Goal: Information Seeking & Learning: Learn about a topic

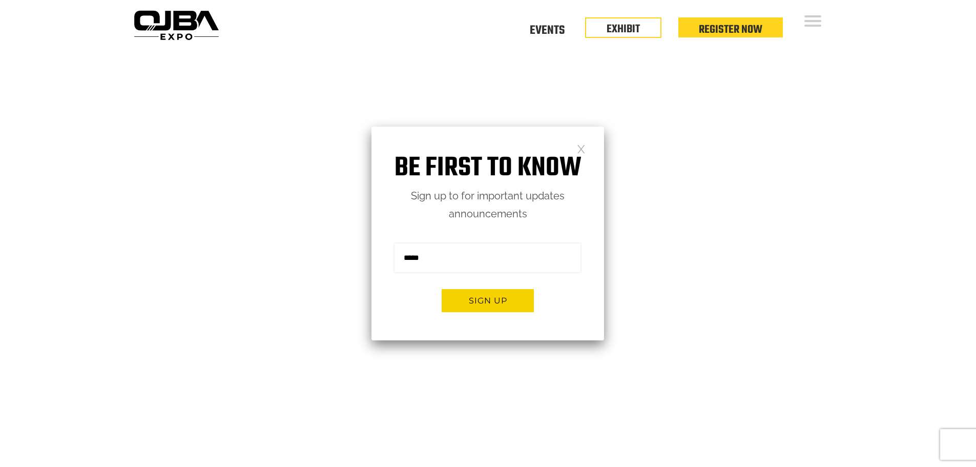
click at [581, 148] on link at bounding box center [581, 148] width 9 height 9
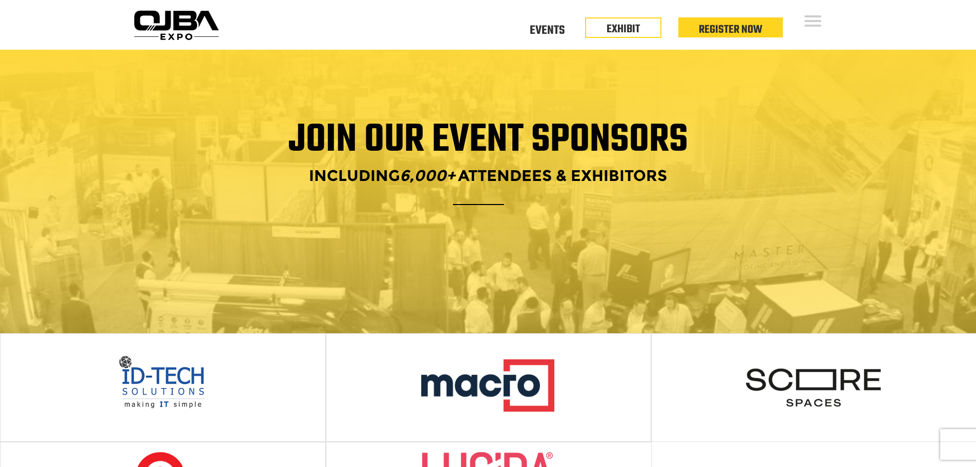
drag, startPoint x: 424, startPoint y: 380, endPoint x: 403, endPoint y: 132, distance: 248.8
click at [560, 30] on link "Events" at bounding box center [547, 29] width 35 height 4
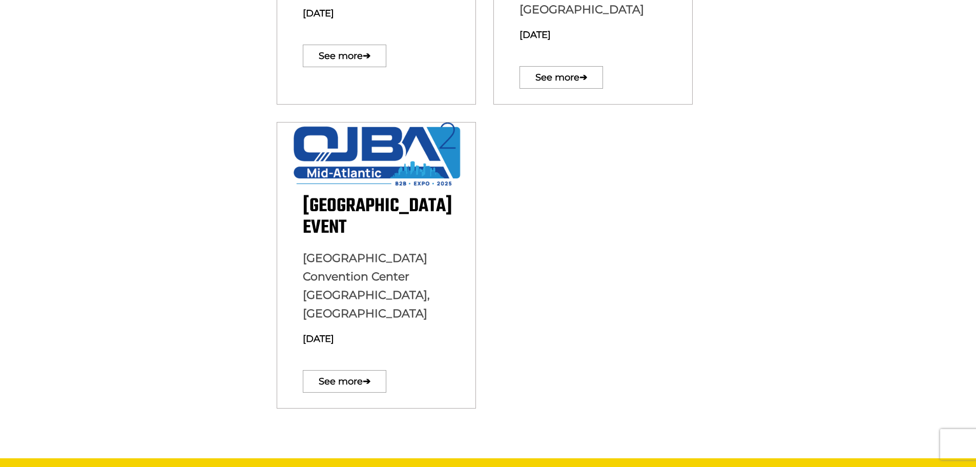
scroll to position [615, 0]
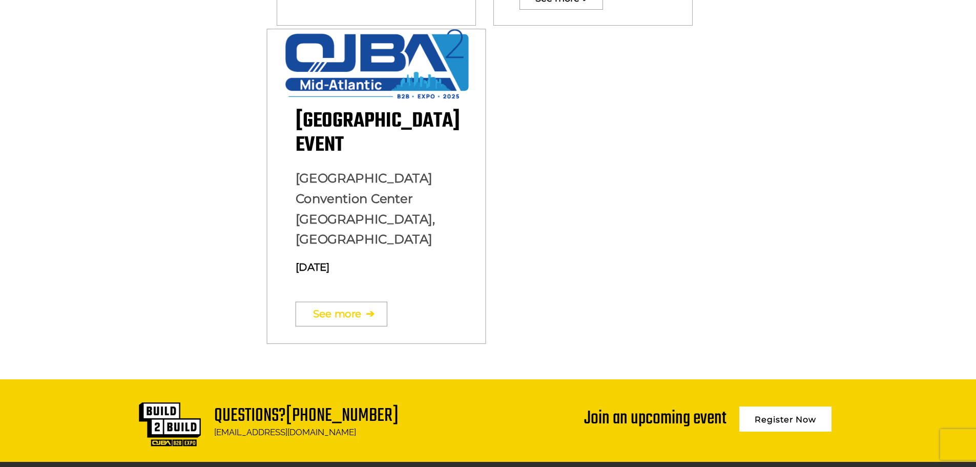
click at [355, 302] on link "See more ➔" at bounding box center [341, 314] width 92 height 25
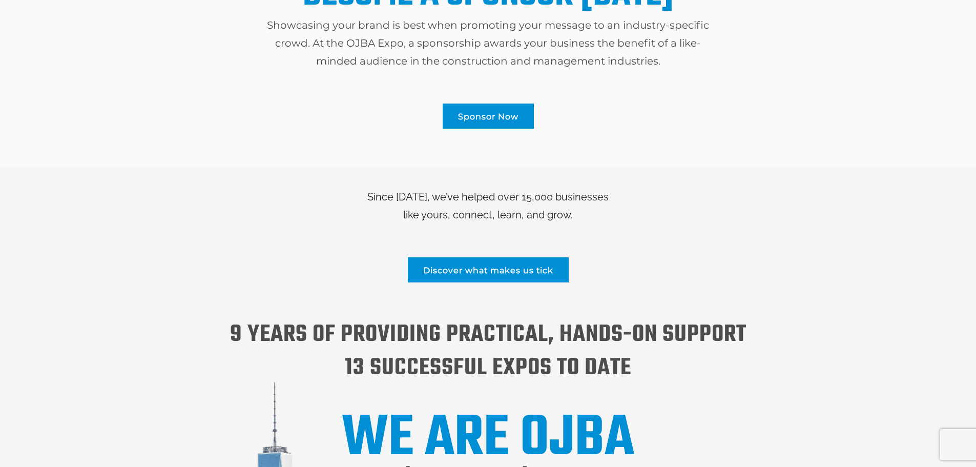
scroll to position [973, 0]
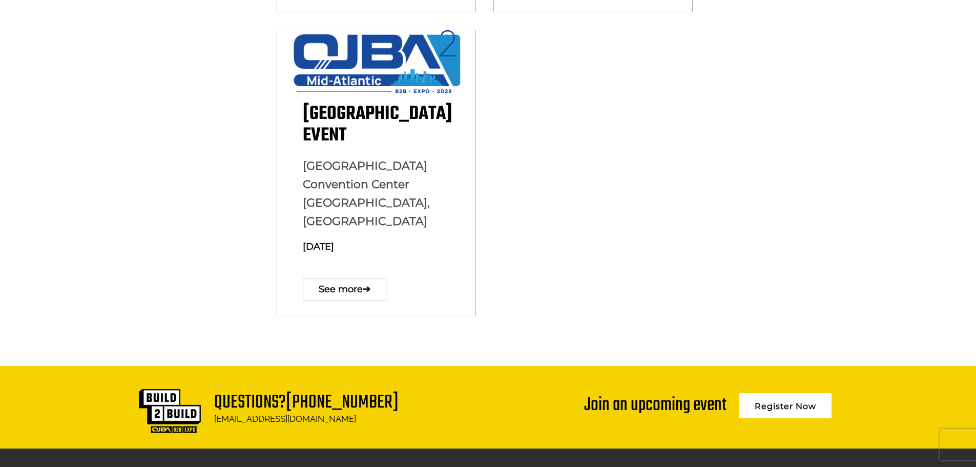
scroll to position [628, 0]
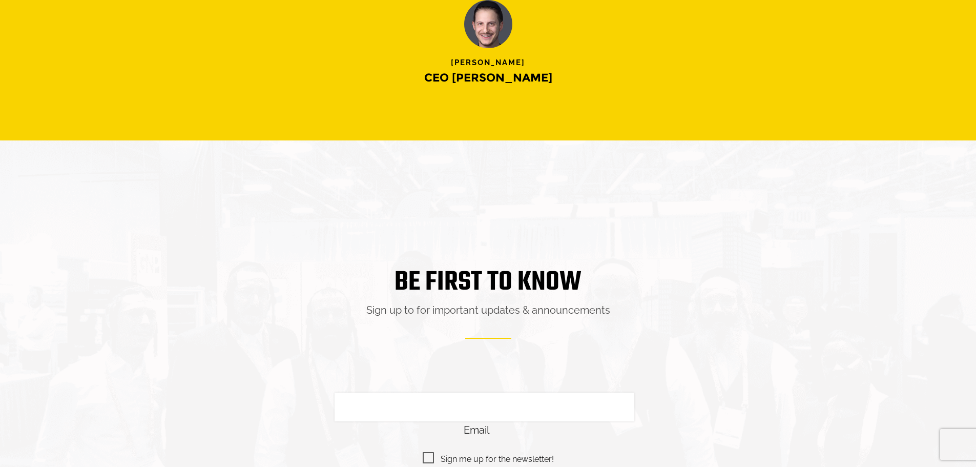
scroll to position [2057, 0]
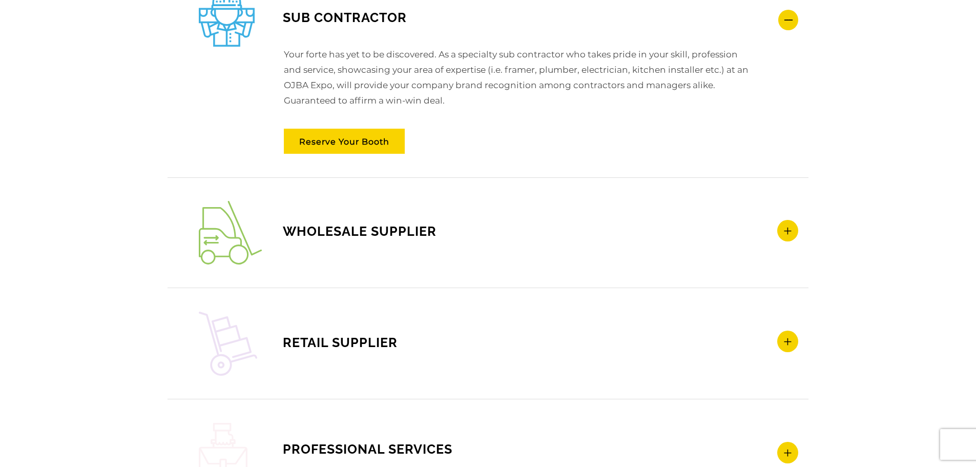
scroll to position [1434, 0]
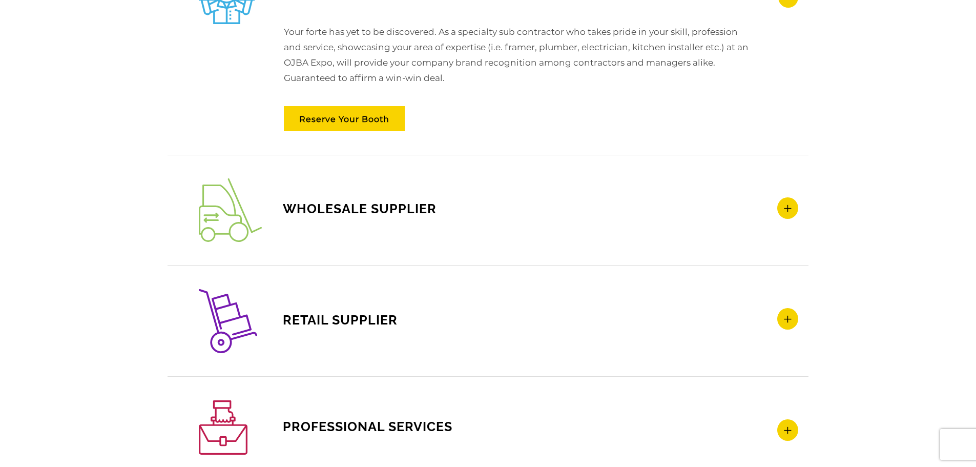
click at [792, 204] on icon at bounding box center [787, 208] width 21 height 22
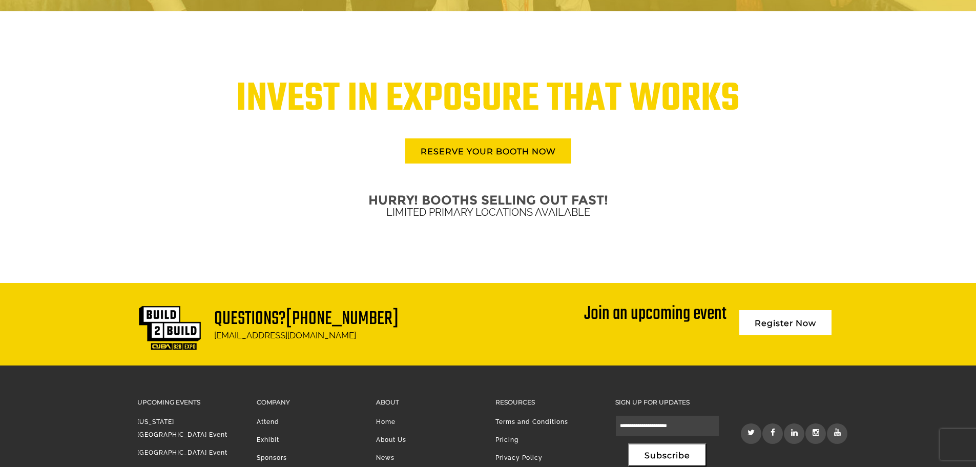
scroll to position [2482, 0]
